Goal: Task Accomplishment & Management: Complete application form

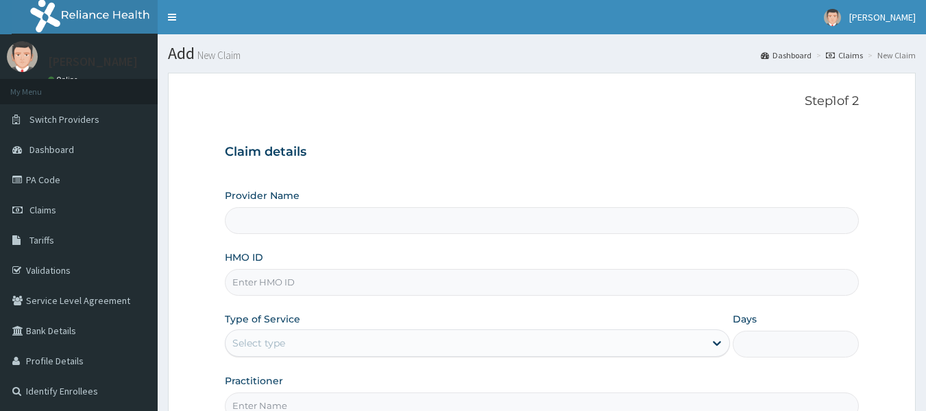
click at [320, 281] on input "HMO ID" at bounding box center [542, 282] width 635 height 27
type input "Reliance Family Clinics (RFC) - [GEOGRAPHIC_DATA]"
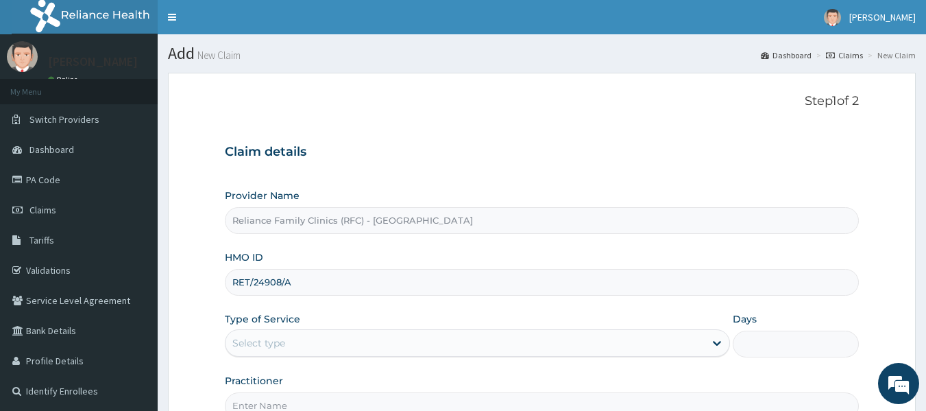
type input "RET/24908/A"
click at [300, 341] on div "Select type" at bounding box center [465, 343] width 479 height 22
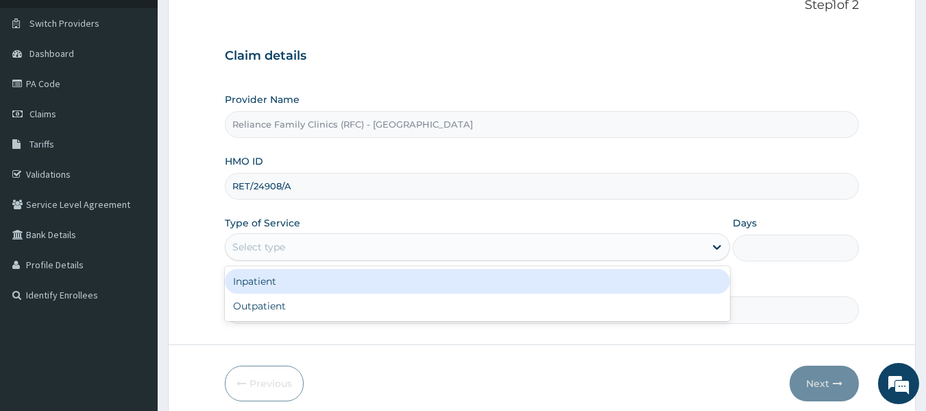
scroll to position [103, 0]
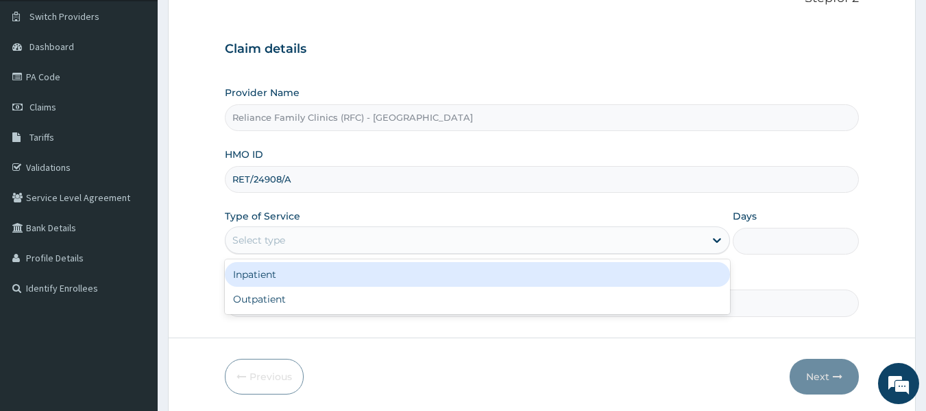
click at [290, 300] on div "Outpatient" at bounding box center [477, 299] width 505 height 25
type input "1"
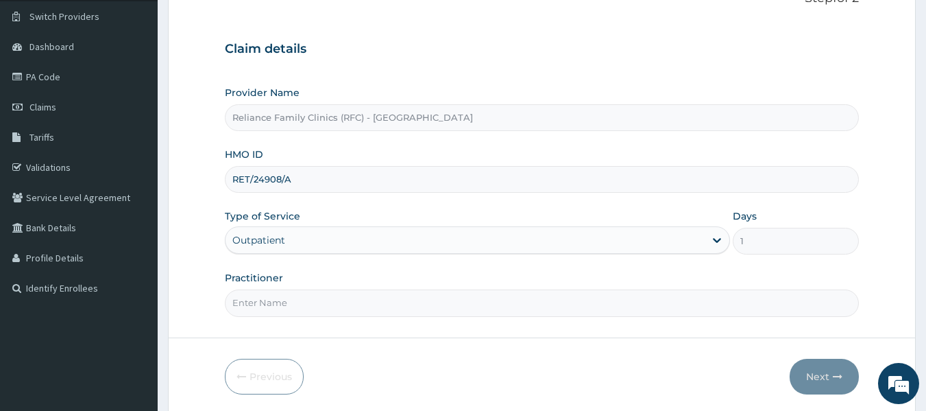
click at [290, 300] on input "Practitioner" at bounding box center [542, 302] width 635 height 27
type input "locum"
click at [820, 382] on button "Next" at bounding box center [824, 376] width 69 height 36
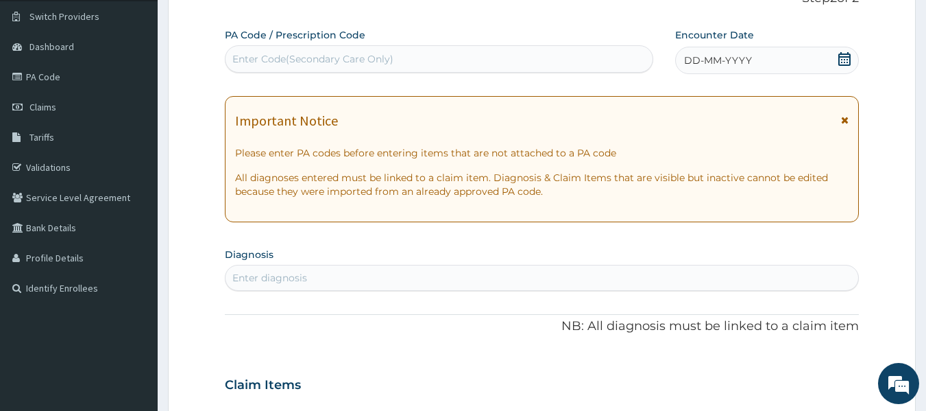
scroll to position [0, 0]
type input "R"
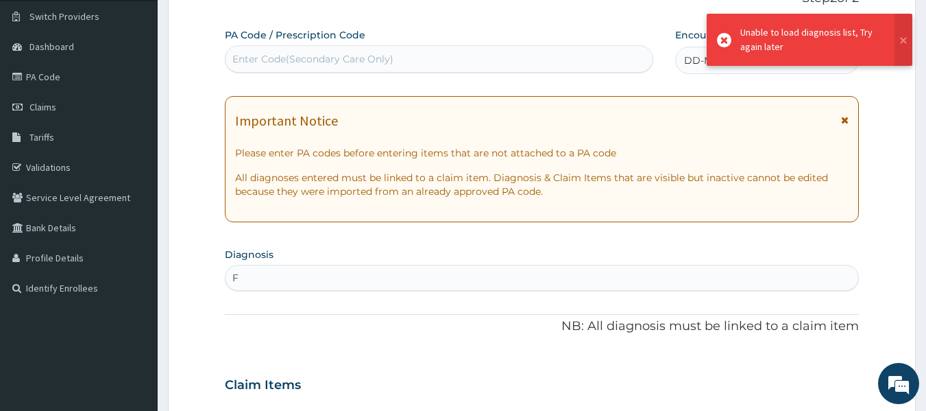
type input "F"
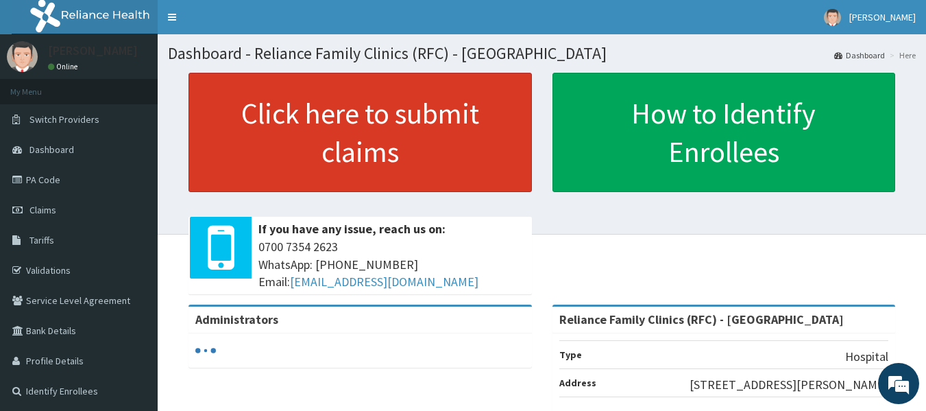
click at [432, 143] on link "Click here to submit claims" at bounding box center [359, 132] width 343 height 119
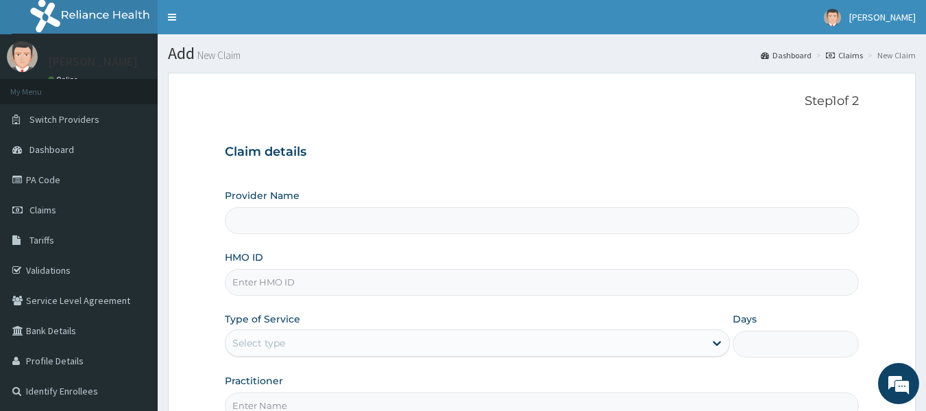
type input "Reliance Family Clinics (RFC) - [GEOGRAPHIC_DATA]"
click at [252, 288] on input "HMO ID" at bounding box center [542, 282] width 635 height 27
paste input "RET/24908/A"
type input "RET/24908/A"
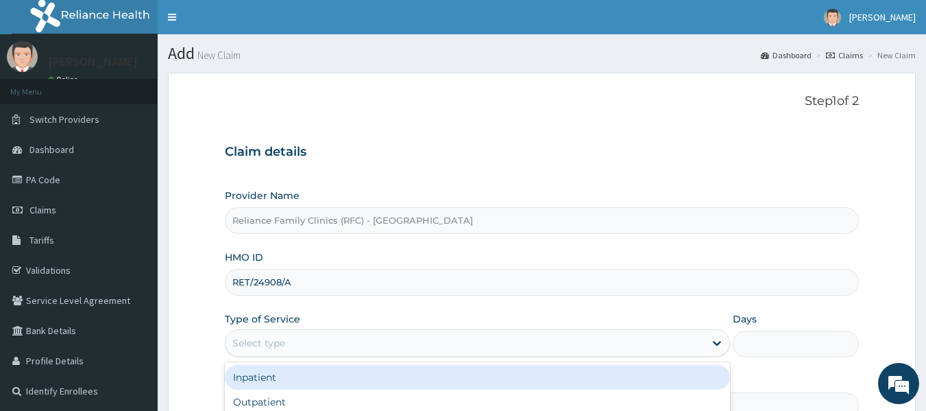
click at [268, 331] on div "Select type" at bounding box center [477, 342] width 505 height 27
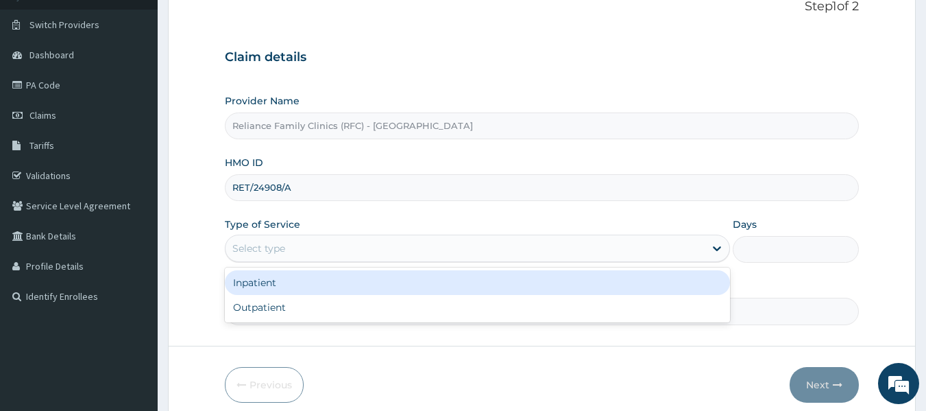
scroll to position [104, 0]
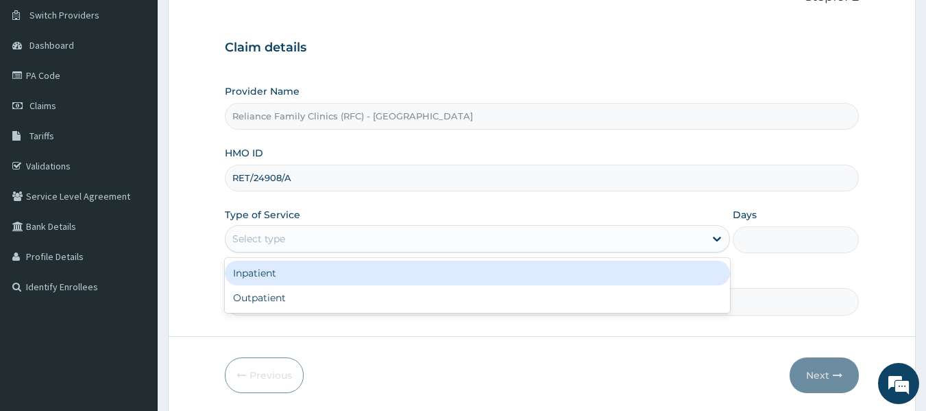
click at [260, 302] on div "Outpatient" at bounding box center [477, 297] width 505 height 25
type input "1"
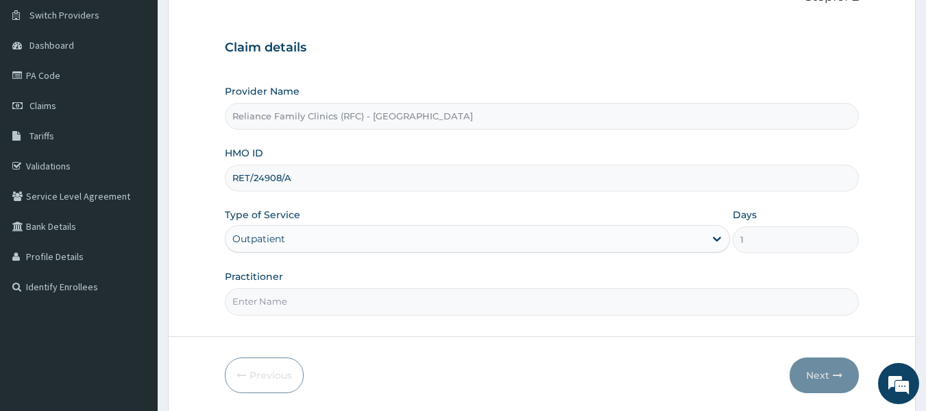
click at [260, 302] on input "Practitioner" at bounding box center [542, 301] width 635 height 27
type input "locum"
click at [831, 367] on button "Next" at bounding box center [824, 375] width 69 height 36
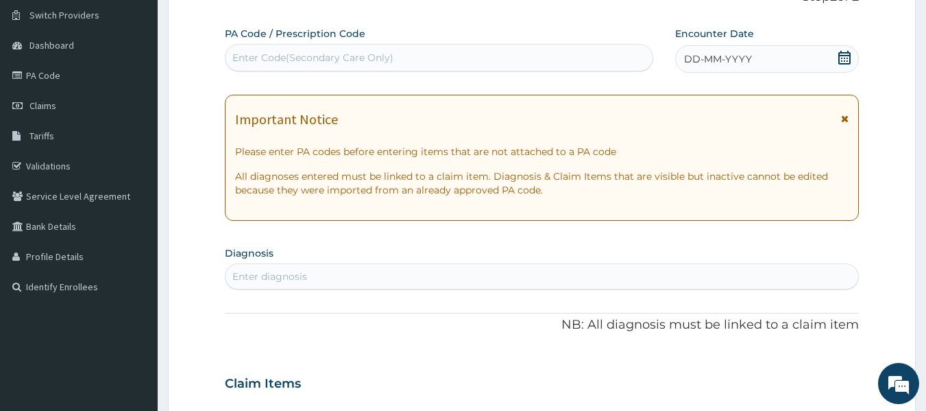
scroll to position [0, 0]
click at [254, 277] on div "Enter diagnosis" at bounding box center [269, 276] width 75 height 14
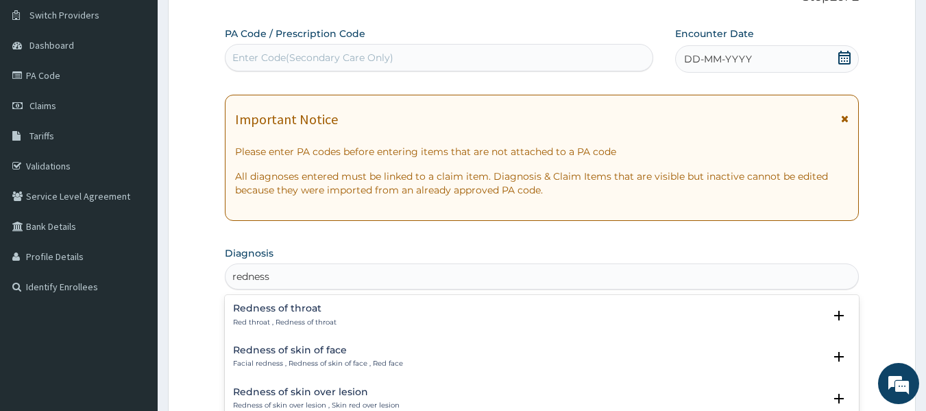
type input "redness"
click at [383, 353] on h4 "Redness of skin of face" at bounding box center [318, 350] width 170 height 10
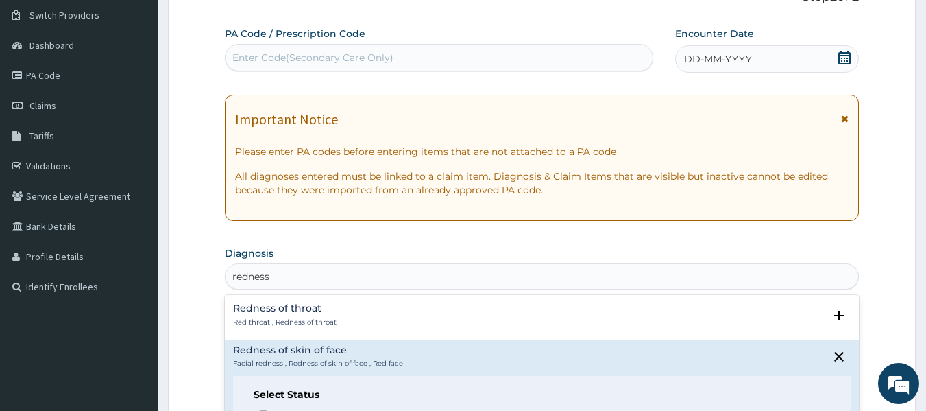
scroll to position [53, 0]
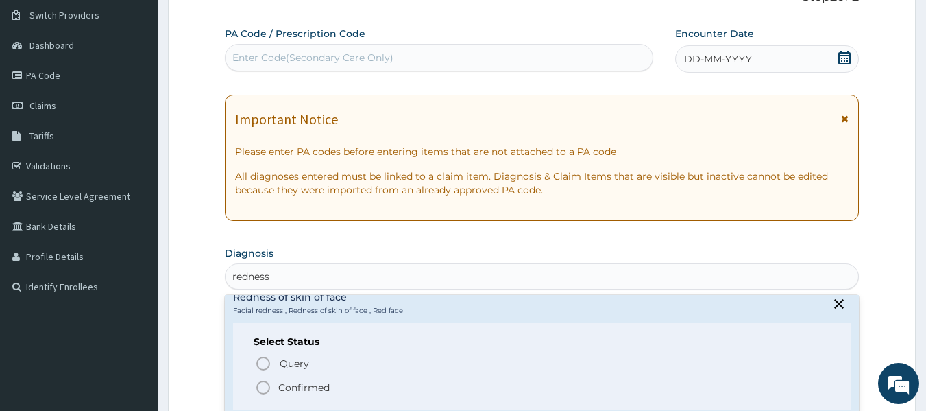
click at [358, 387] on span "Confirmed" at bounding box center [543, 387] width 576 height 16
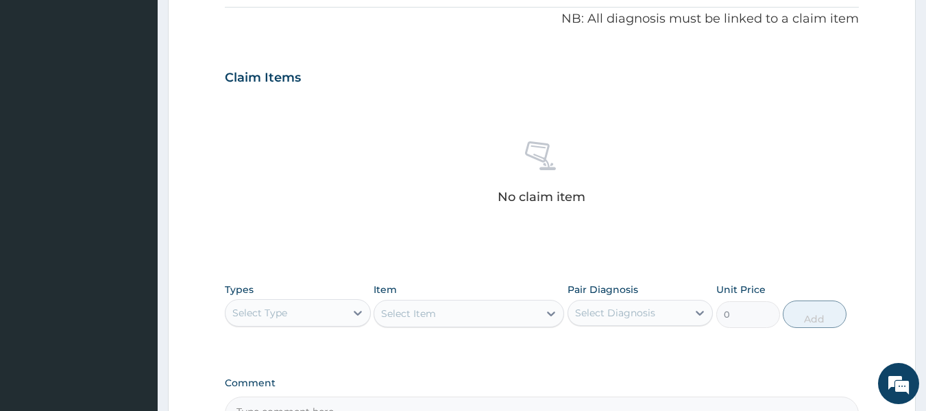
scroll to position [415, 0]
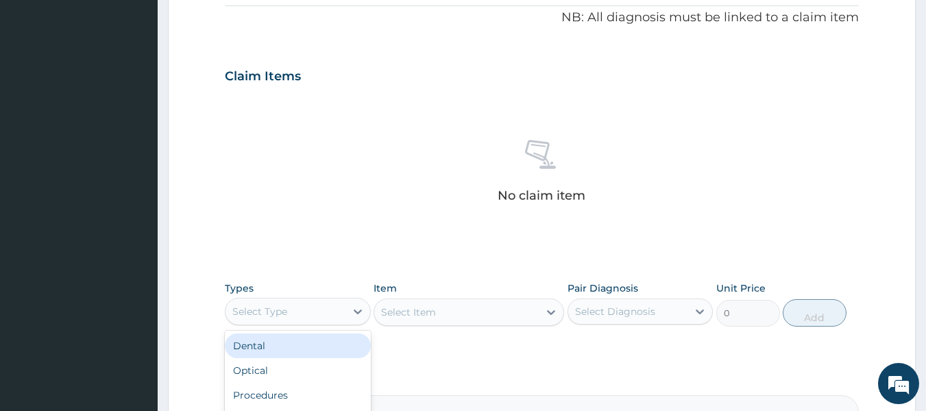
click at [313, 391] on div "Procedures" at bounding box center [298, 394] width 146 height 25
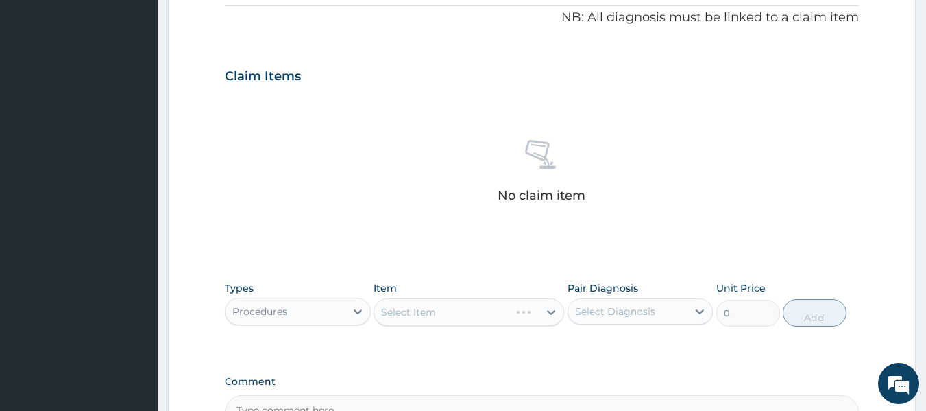
click at [496, 308] on div "Select Item" at bounding box center [469, 311] width 191 height 27
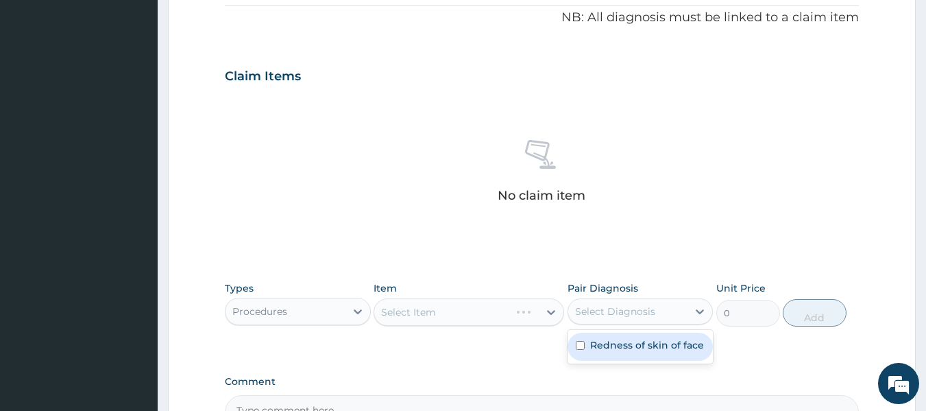
click at [657, 349] on label "Redness of skin of face" at bounding box center [647, 345] width 114 height 14
checkbox input "true"
click at [501, 324] on div "Select Item" at bounding box center [469, 311] width 191 height 27
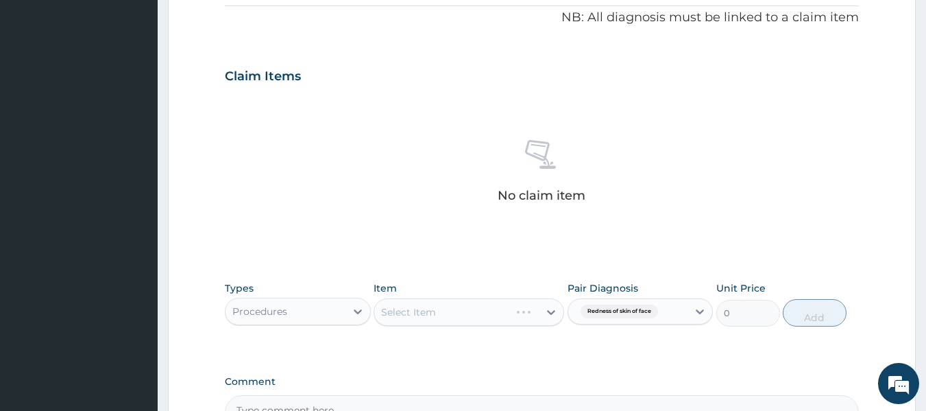
click at [483, 318] on div "Select Item" at bounding box center [469, 311] width 191 height 27
click at [496, 310] on div "Select Item" at bounding box center [469, 311] width 191 height 27
click at [500, 318] on div "Select Item" at bounding box center [469, 311] width 191 height 27
click at [475, 315] on div "Select Item" at bounding box center [469, 311] width 191 height 27
click at [482, 308] on div "Select Item" at bounding box center [469, 311] width 191 height 27
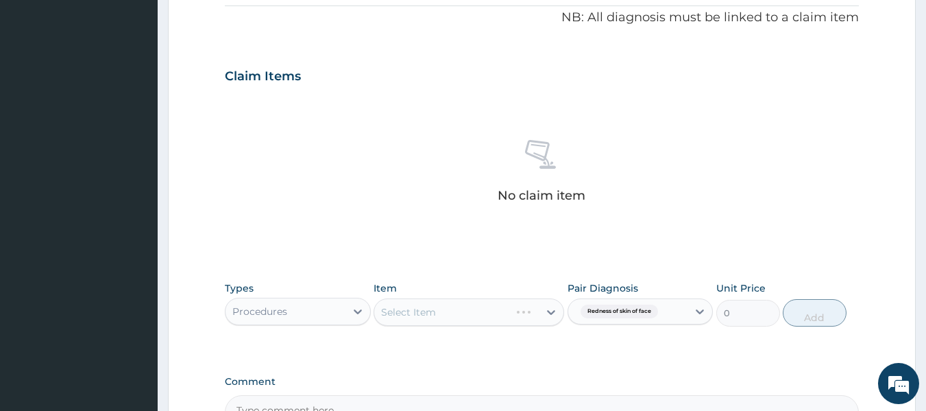
click at [482, 308] on div "Select Item" at bounding box center [469, 311] width 191 height 27
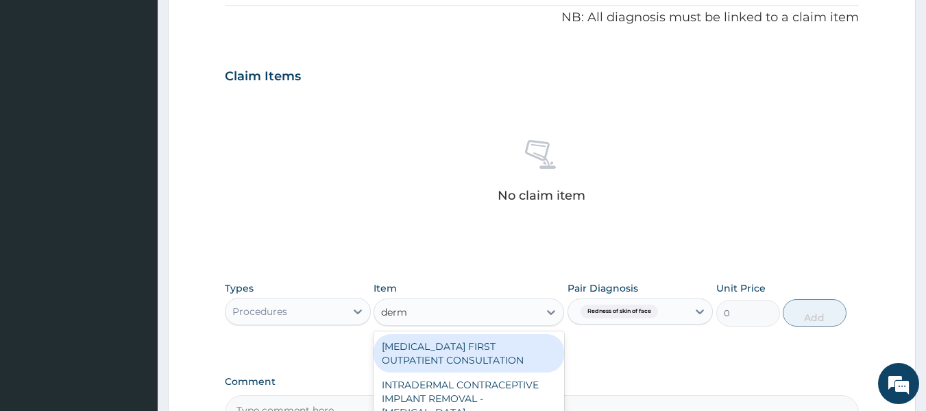
type input "derma"
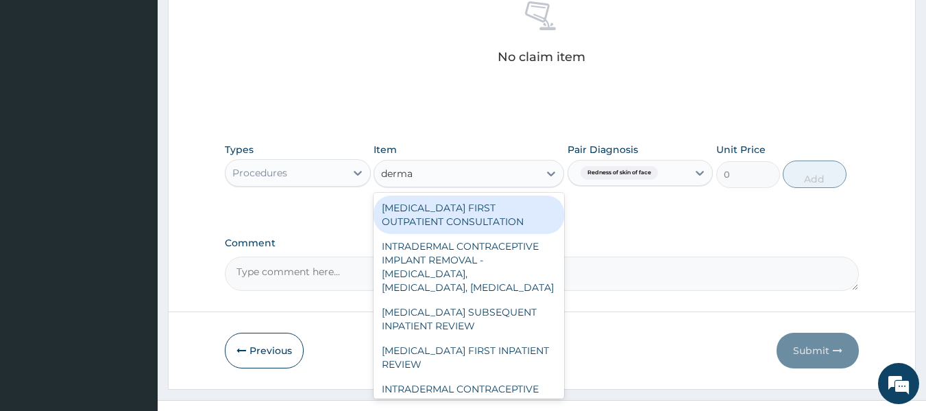
scroll to position [578, 0]
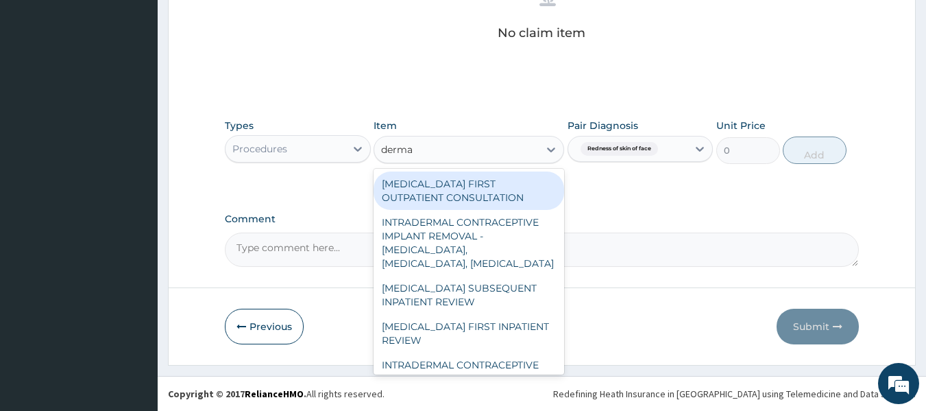
click at [509, 195] on div "[MEDICAL_DATA] FIRST OUTPATIENT CONSULTATION" at bounding box center [469, 190] width 191 height 38
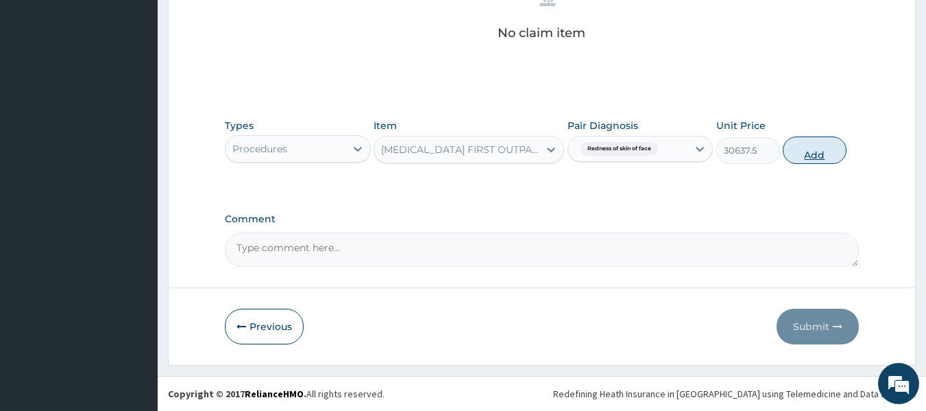
click at [809, 155] on button "Add" at bounding box center [815, 149] width 64 height 27
type input "0"
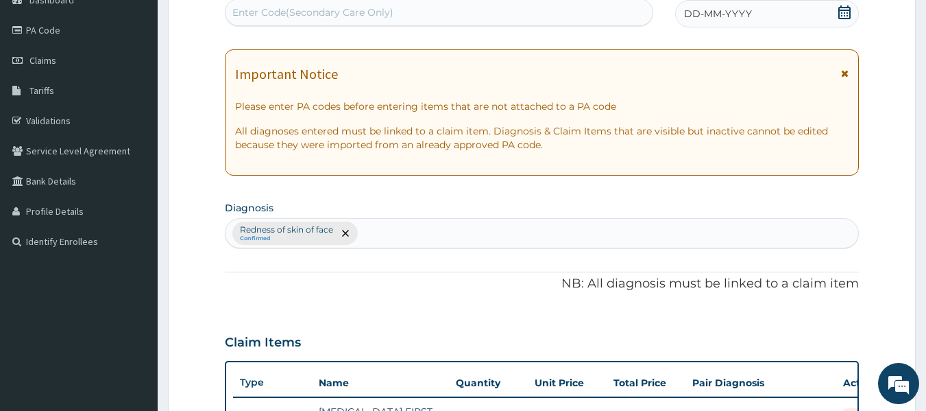
scroll to position [0, 0]
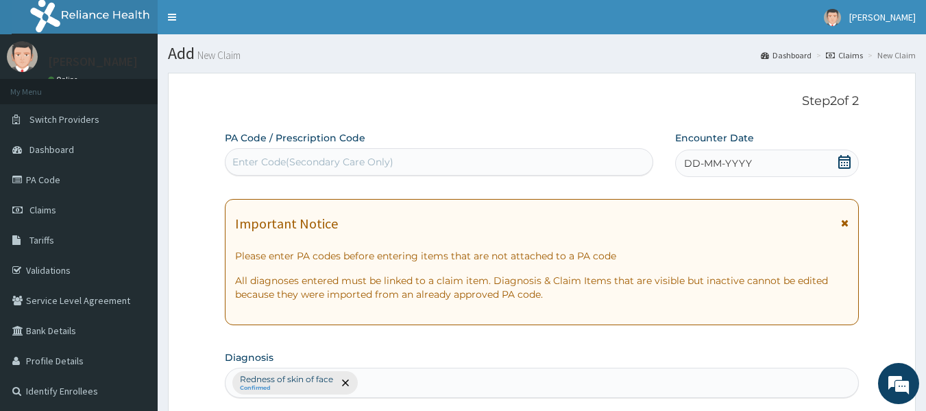
click at [399, 152] on div "Enter Code(Secondary Care Only)" at bounding box center [440, 162] width 428 height 22
paste input "PA/2D4FA8"
type input "PA/2D4FA8"
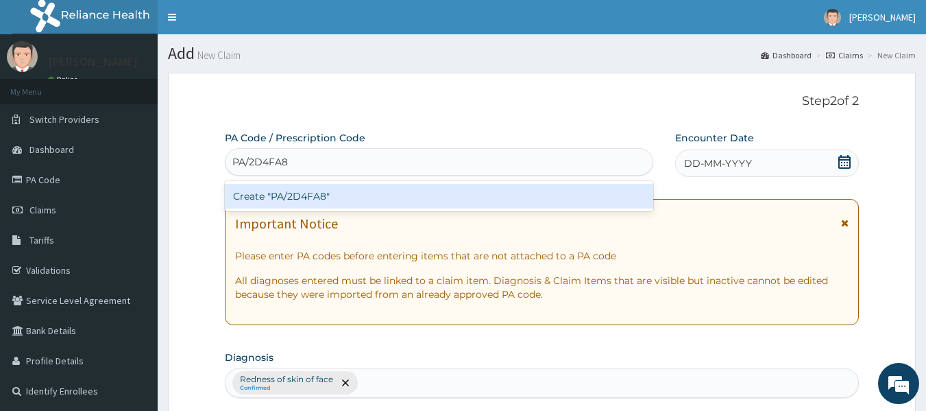
click at [271, 197] on div "Create "PA/2D4FA8"" at bounding box center [439, 196] width 429 height 25
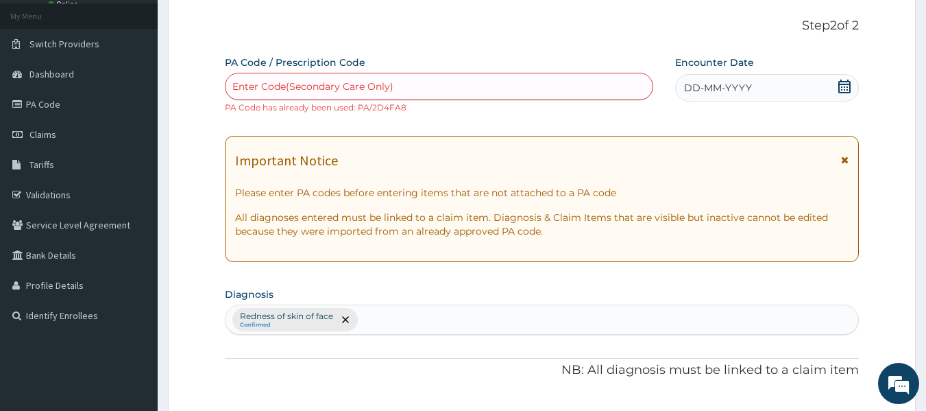
scroll to position [73, 0]
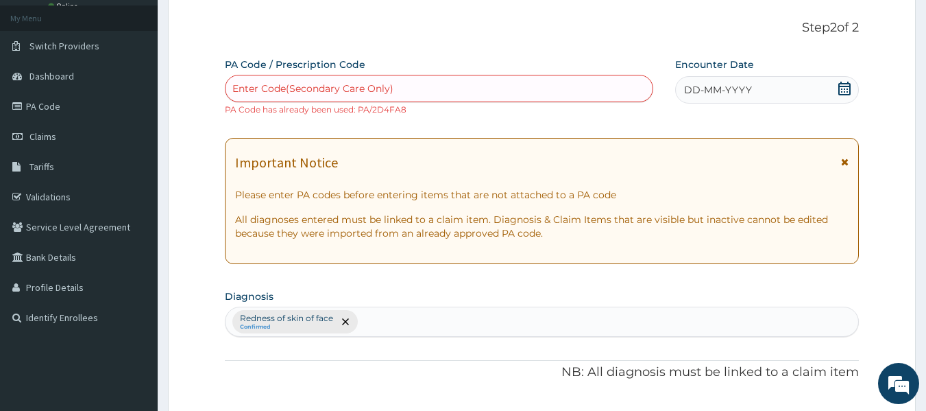
paste input "PA/2D4FA8"
type input "PA/2D4FA8"
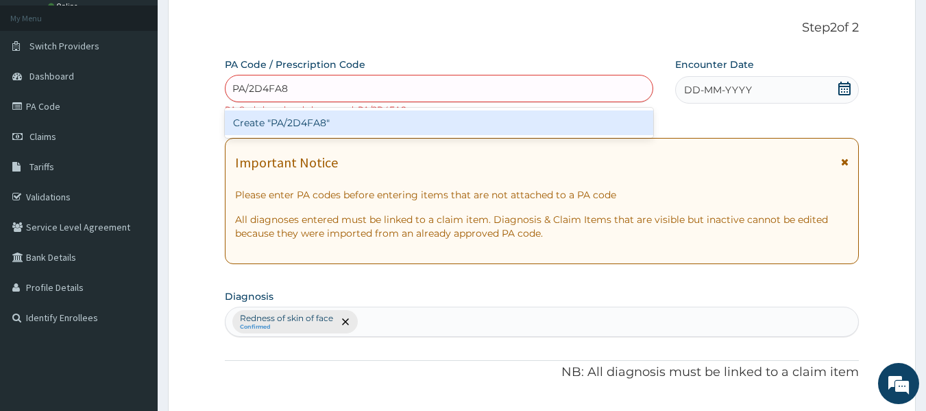
click at [291, 120] on div "Create "PA/2D4FA8"" at bounding box center [439, 122] width 429 height 25
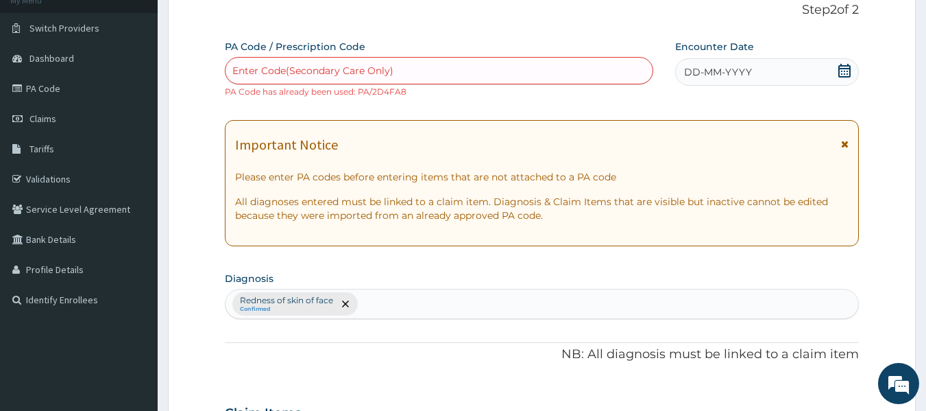
scroll to position [71, 0]
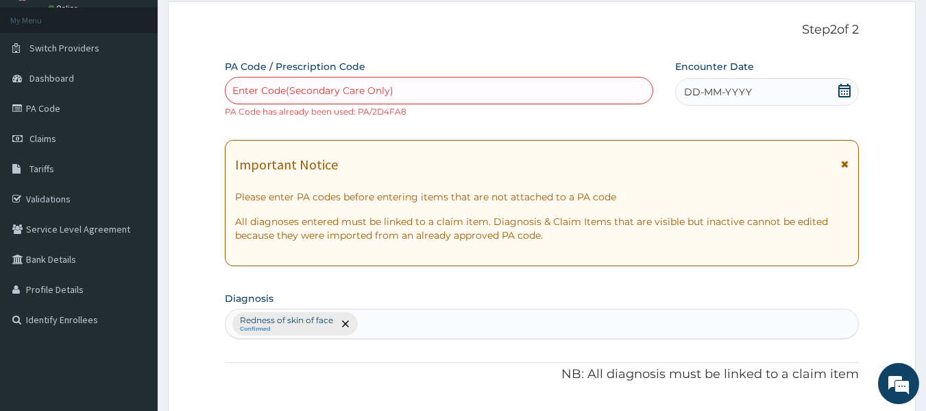
click at [247, 284] on div "PA Code / Prescription Code Enter Code(Secondary Care Only) PA Code has already…" at bounding box center [542, 394] width 635 height 668
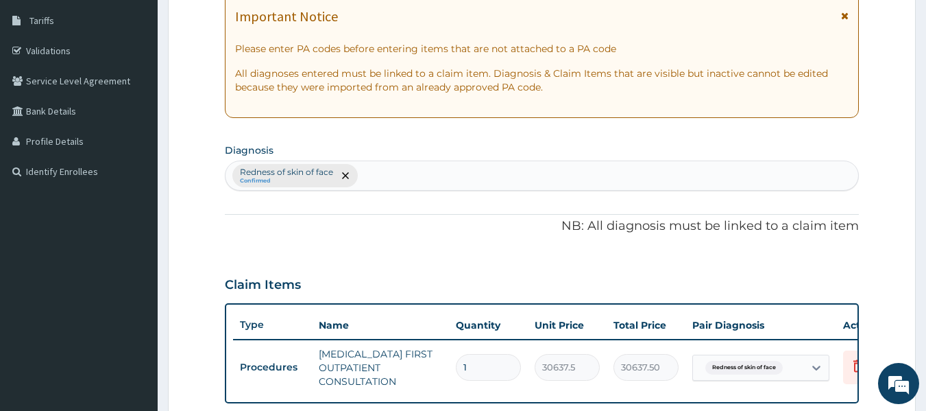
scroll to position [0, 0]
